Goal: Transaction & Acquisition: Register for event/course

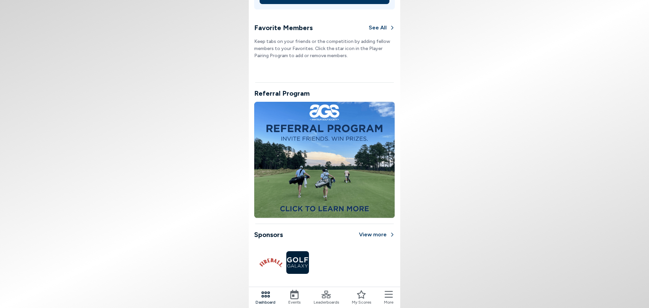
scroll to position [387, 0]
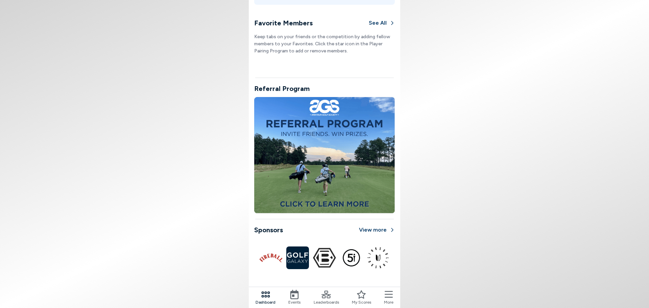
click at [295, 296] on icon at bounding box center [293, 293] width 9 height 9
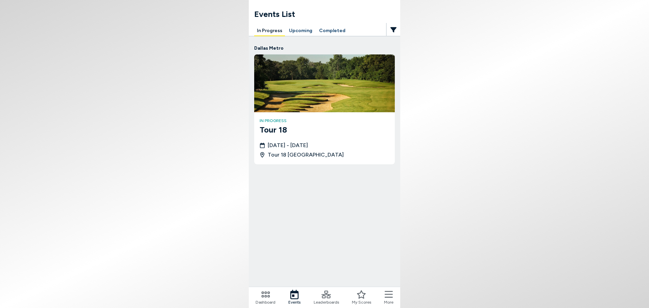
click at [298, 30] on button "Upcoming" at bounding box center [300, 31] width 29 height 10
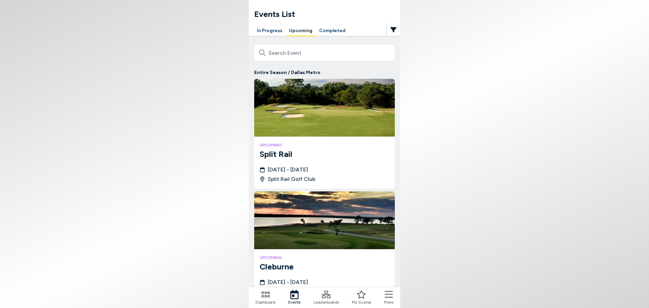
click at [309, 158] on h3 "Split Rail" at bounding box center [324, 154] width 130 height 12
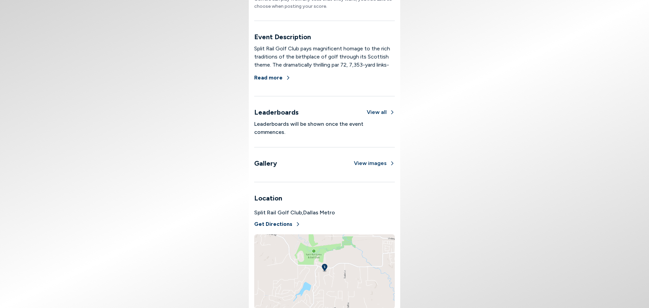
scroll to position [414, 0]
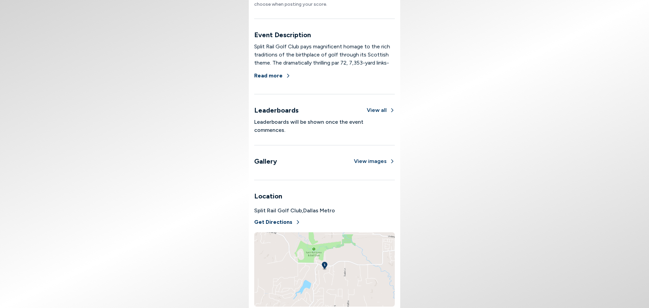
click at [321, 254] on img at bounding box center [324, 269] width 141 height 74
click at [347, 268] on img at bounding box center [324, 269] width 141 height 74
click at [268, 214] on button "Get Directions" at bounding box center [277, 221] width 46 height 15
click at [269, 79] on button "Read more" at bounding box center [272, 75] width 36 height 15
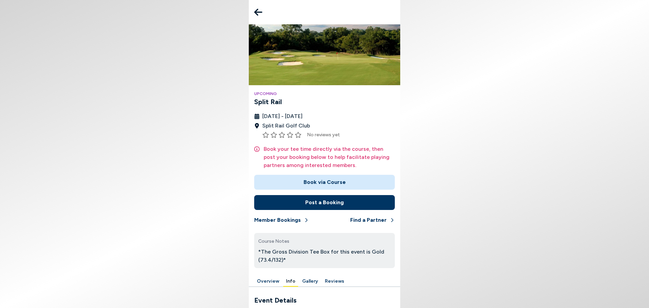
click at [259, 14] on icon at bounding box center [258, 12] width 8 height 14
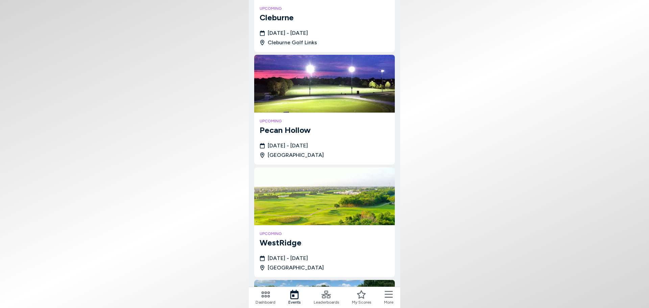
scroll to position [270, 0]
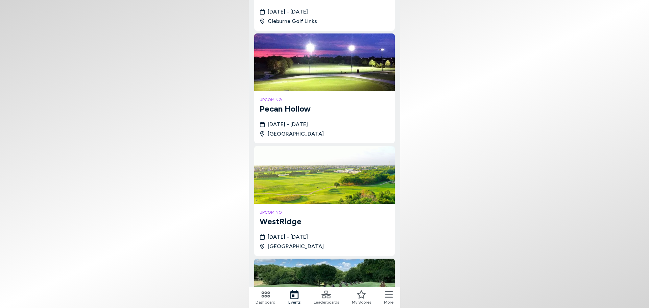
click at [262, 134] on icon at bounding box center [262, 133] width 4 height 5
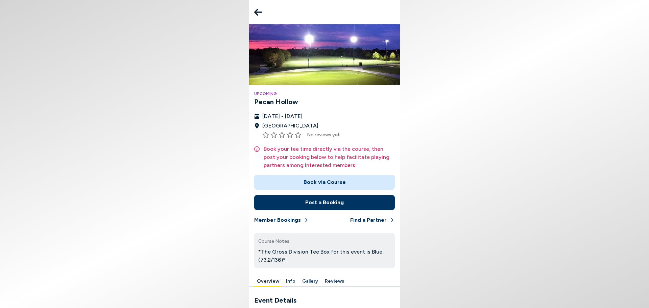
click at [259, 12] on icon at bounding box center [258, 12] width 8 height 7
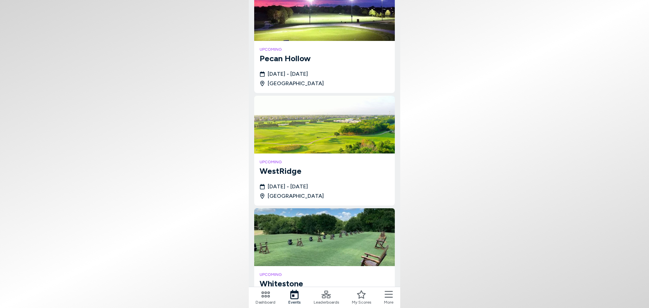
scroll to position [338, 0]
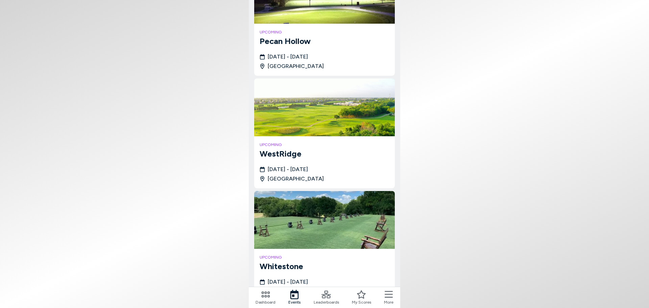
click at [263, 179] on icon at bounding box center [261, 178] width 5 height 5
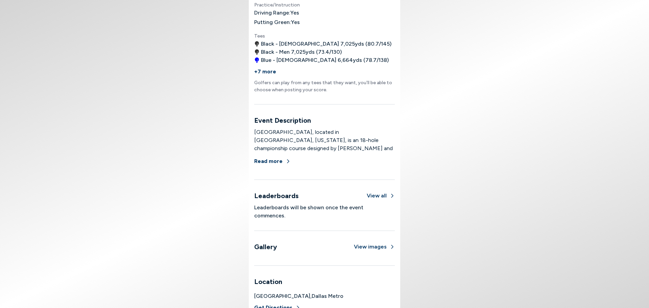
scroll to position [337, 0]
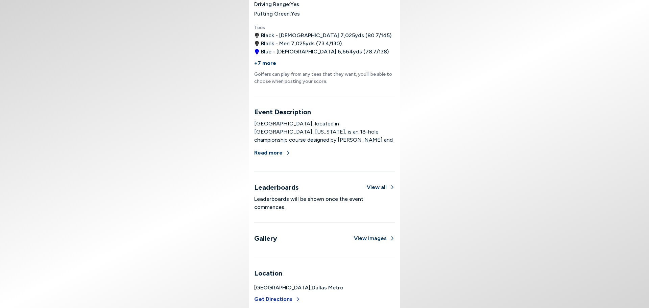
click at [283, 291] on button "Get Directions" at bounding box center [277, 298] width 46 height 15
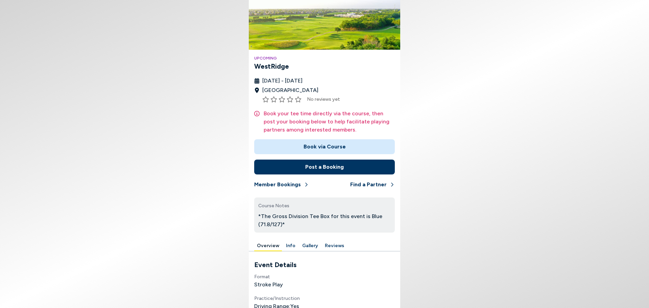
scroll to position [0, 0]
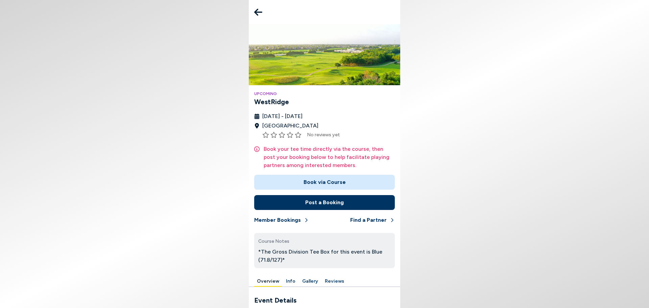
click at [260, 11] on icon at bounding box center [258, 12] width 8 height 14
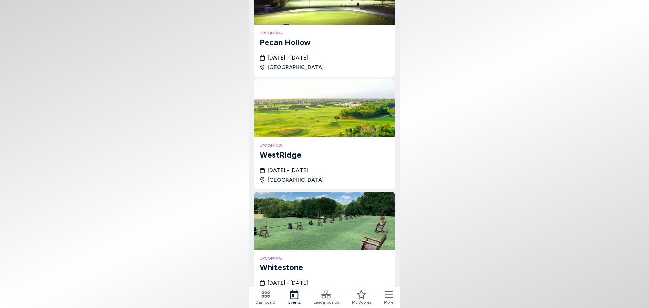
scroll to position [375, 0]
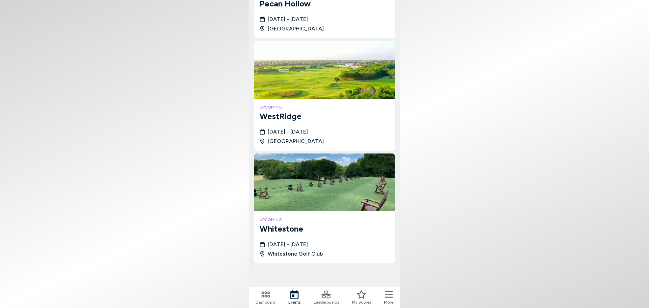
click at [264, 253] on icon at bounding box center [262, 253] width 4 height 5
